Goal: Task Accomplishment & Management: Manage account settings

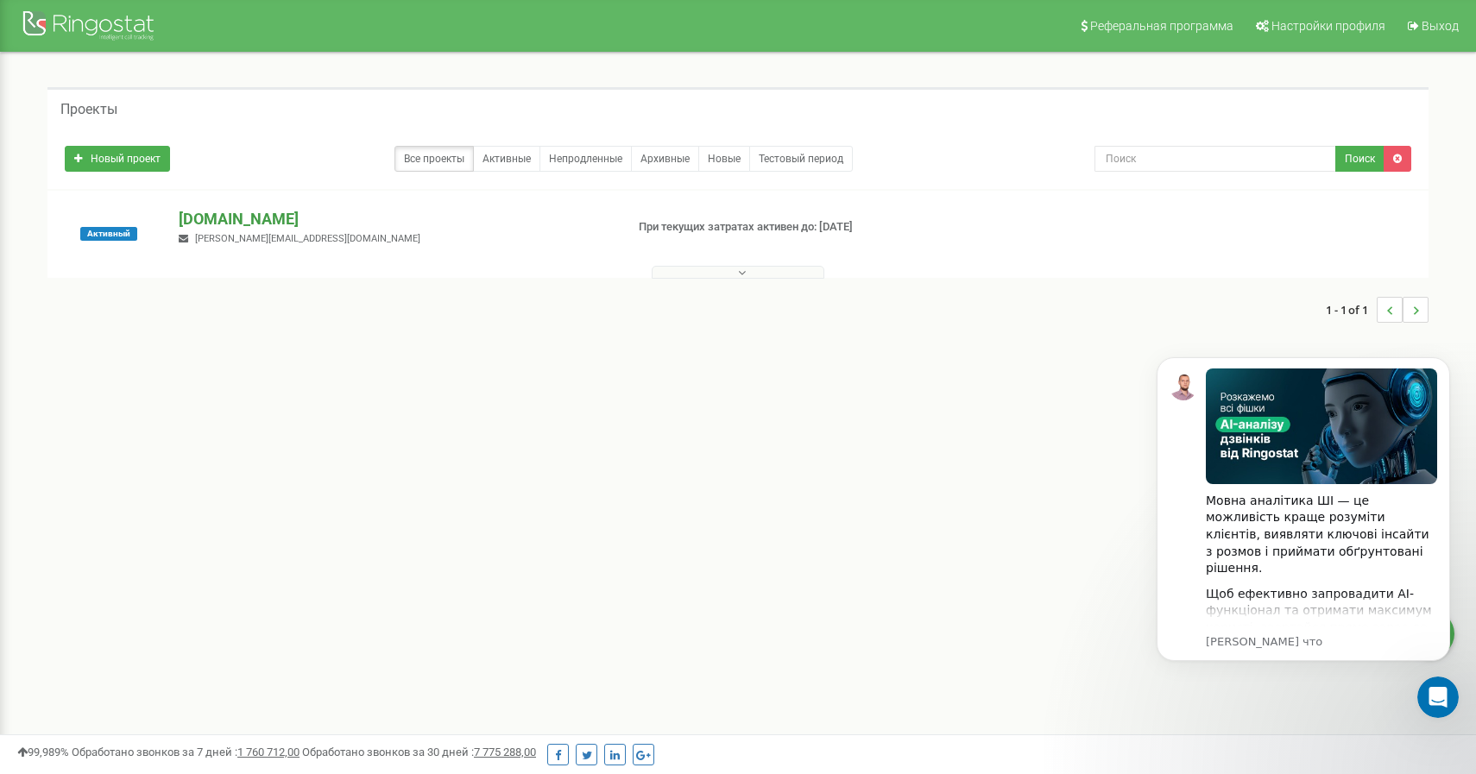
click at [242, 214] on p "[DOMAIN_NAME]" at bounding box center [395, 219] width 432 height 22
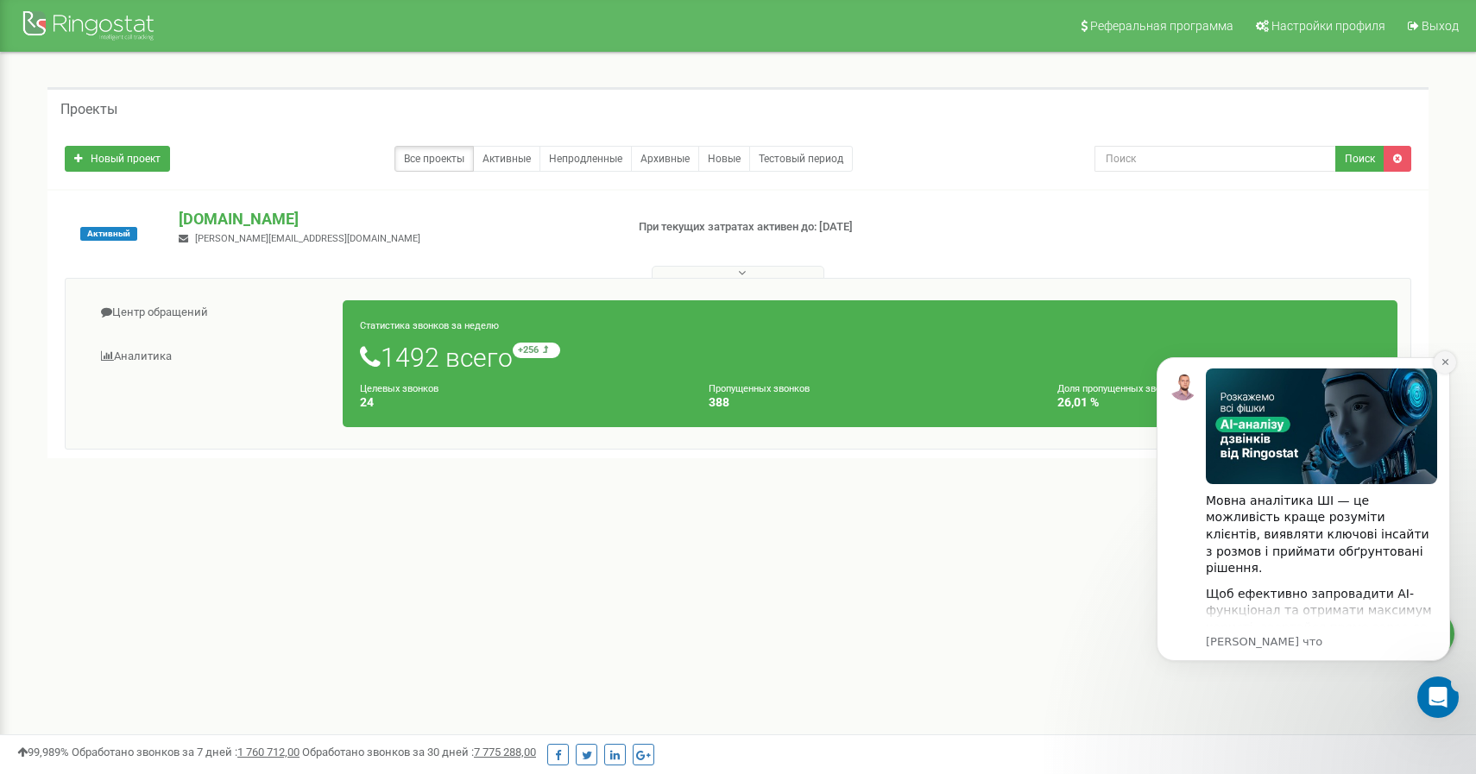
click at [1446, 361] on icon "Dismiss notification" at bounding box center [1445, 362] width 6 height 6
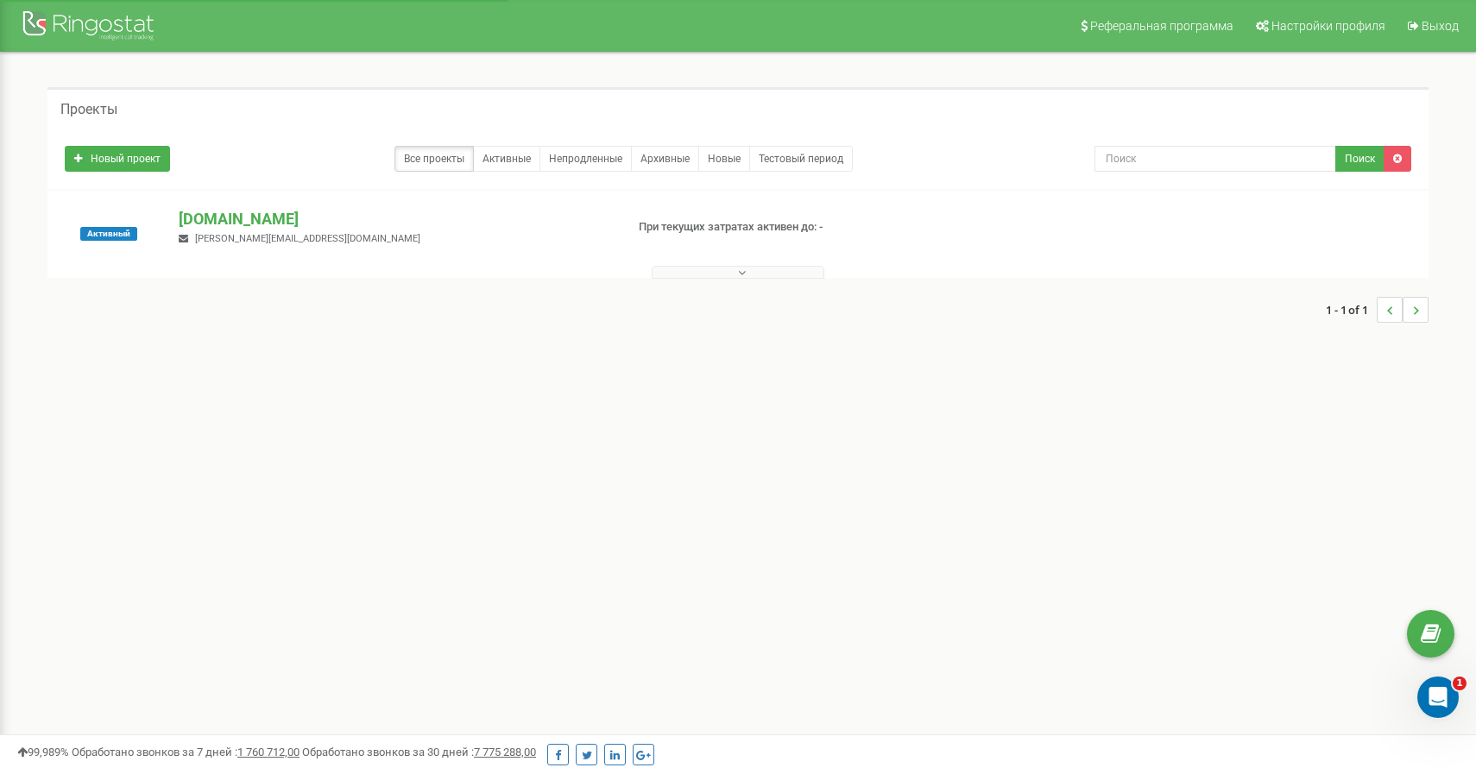
click at [749, 271] on button at bounding box center [738, 272] width 173 height 13
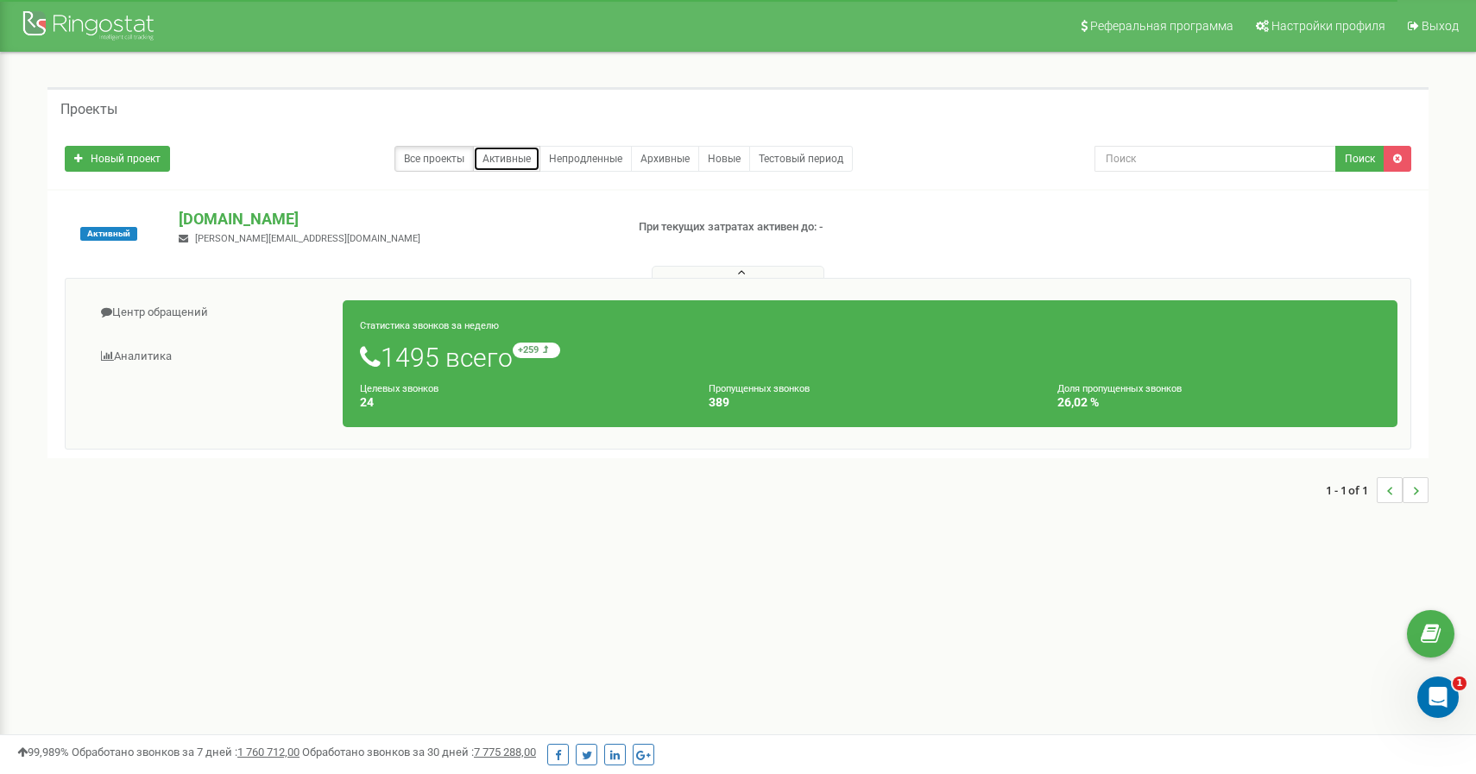
click at [512, 158] on link "Активные" at bounding box center [506, 159] width 67 height 26
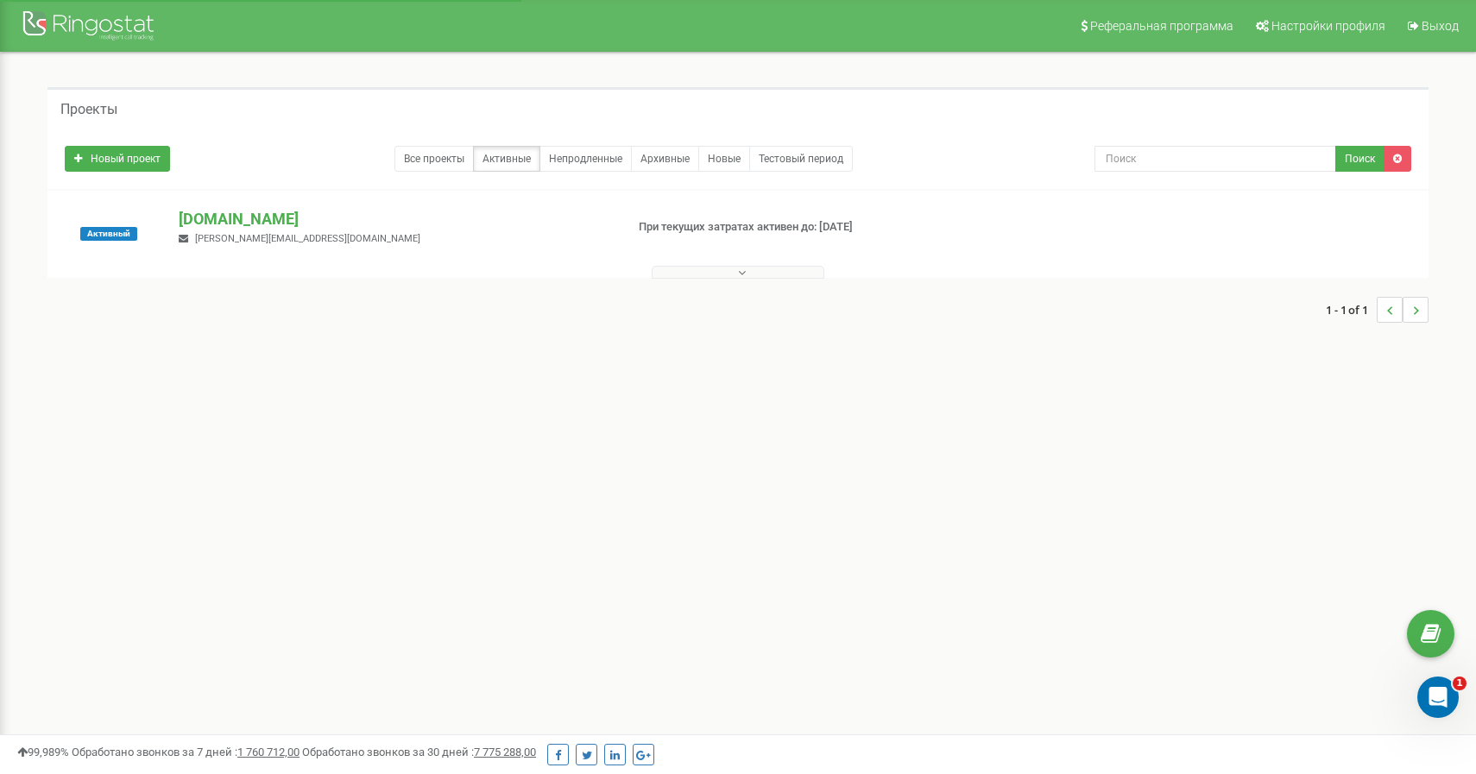
click at [717, 269] on button at bounding box center [738, 272] width 173 height 13
